Goal: Task Accomplishment & Management: Complete application form

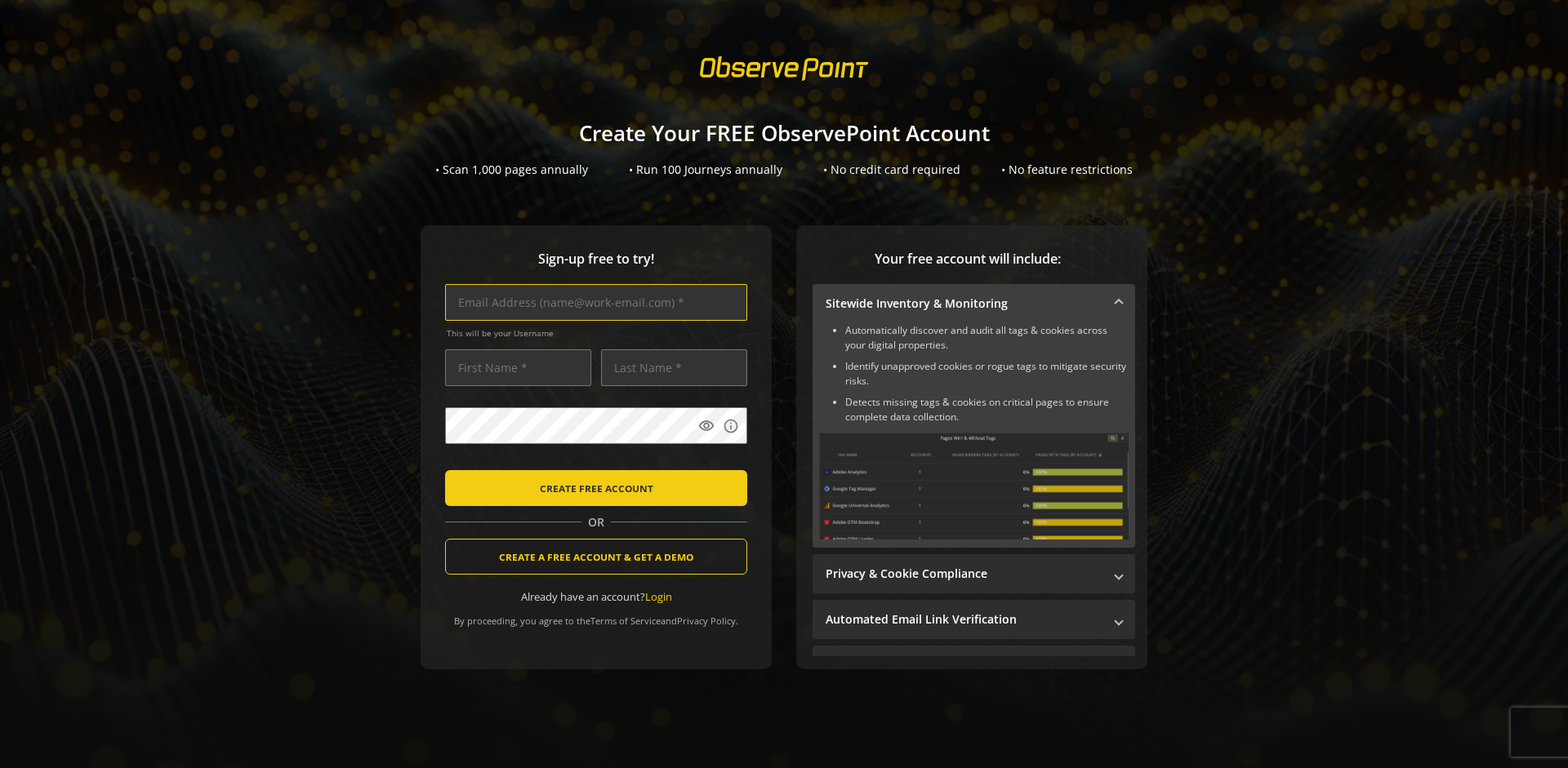
click at [592, 302] on input "text" at bounding box center [596, 302] width 302 height 36
type input "[EMAIL_ADDRESS][DOMAIN_NAME]"
click at [514, 367] on input "text" at bounding box center [518, 367] width 146 height 36
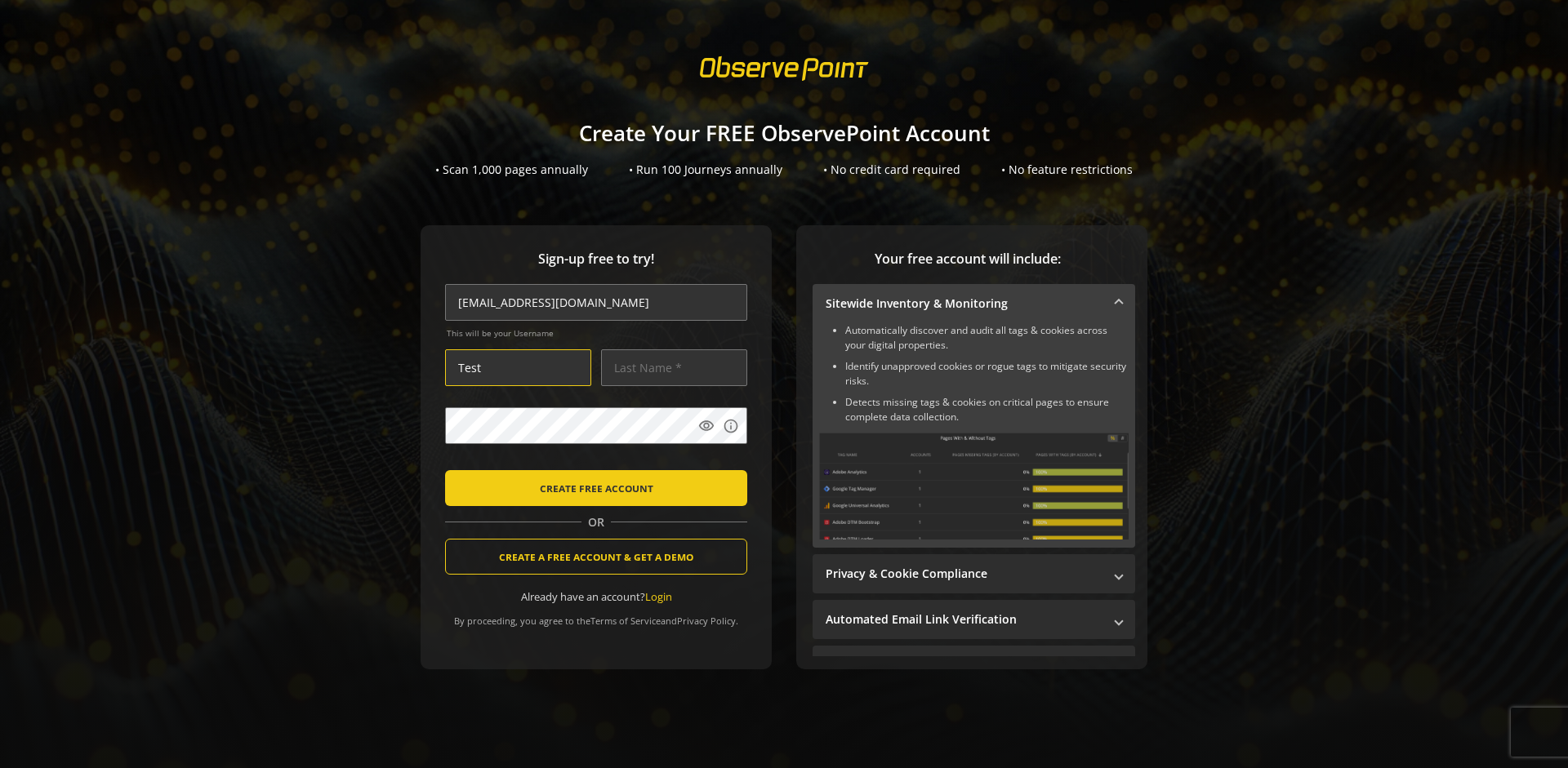
type input "Test"
click at [670, 367] on input "text" at bounding box center [674, 367] width 146 height 36
type input "Test"
click at [805, 462] on body "Loading... Create Your FREE ObservePoint Account • Scan 1,000 pages annually • …" at bounding box center [784, 384] width 1568 height 768
click at [592, 487] on span "CREATE FREE ACCOUNT" at bounding box center [596, 488] width 113 height 30
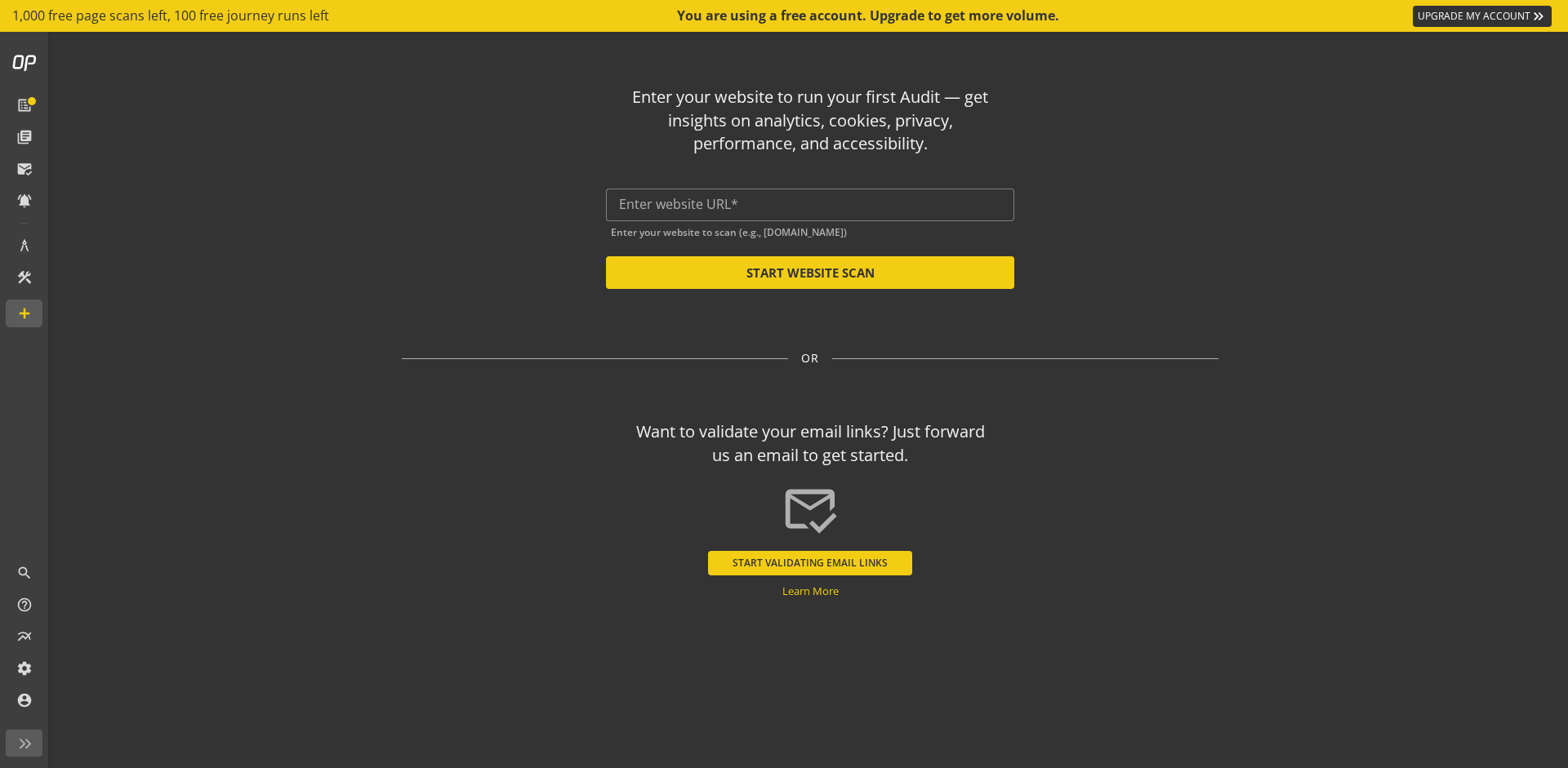
click at [810, 562] on button "START VALIDATING EMAIL LINKS" at bounding box center [810, 563] width 204 height 25
